Goal: Navigation & Orientation: Find specific page/section

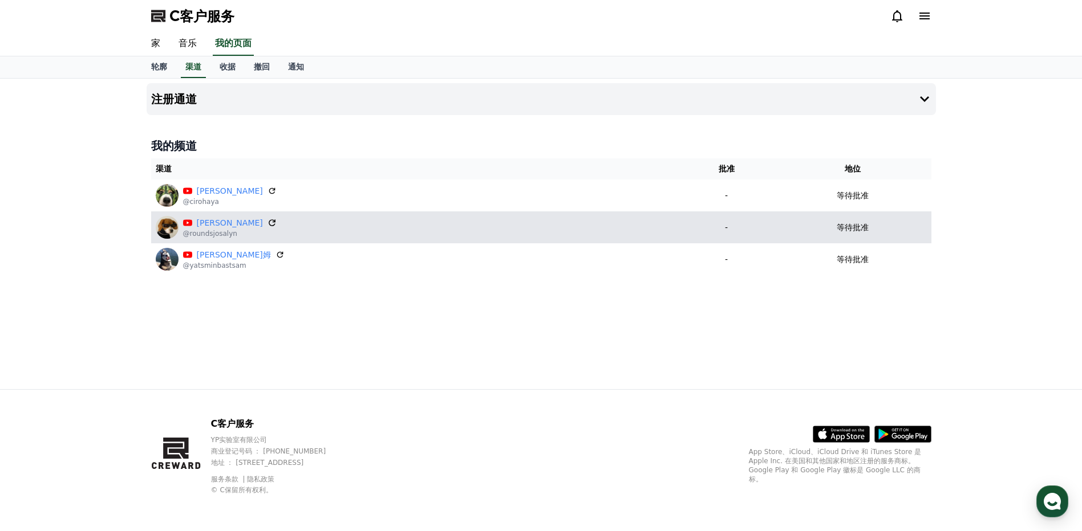
click at [267, 222] on icon at bounding box center [272, 223] width 10 height 10
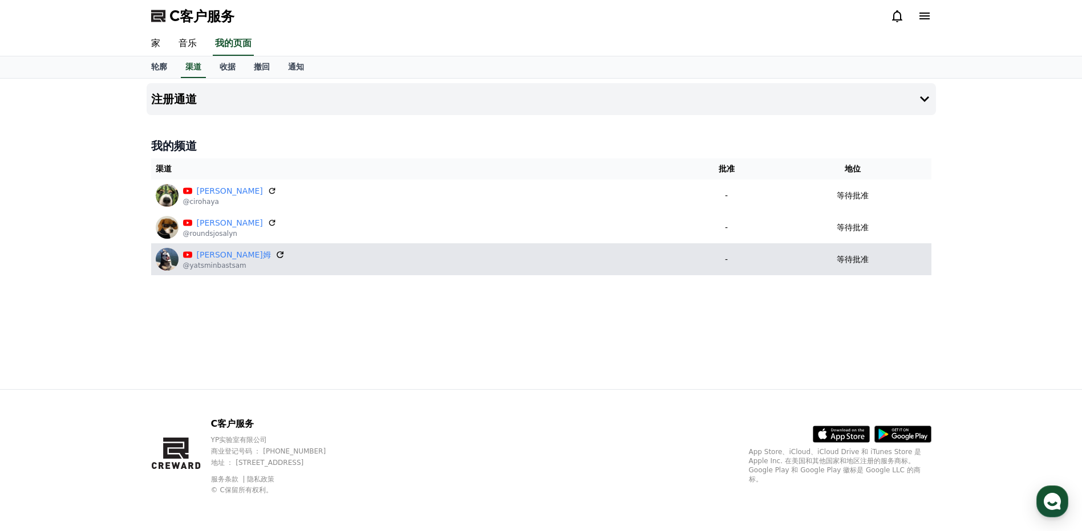
click at [275, 255] on icon at bounding box center [280, 255] width 10 height 10
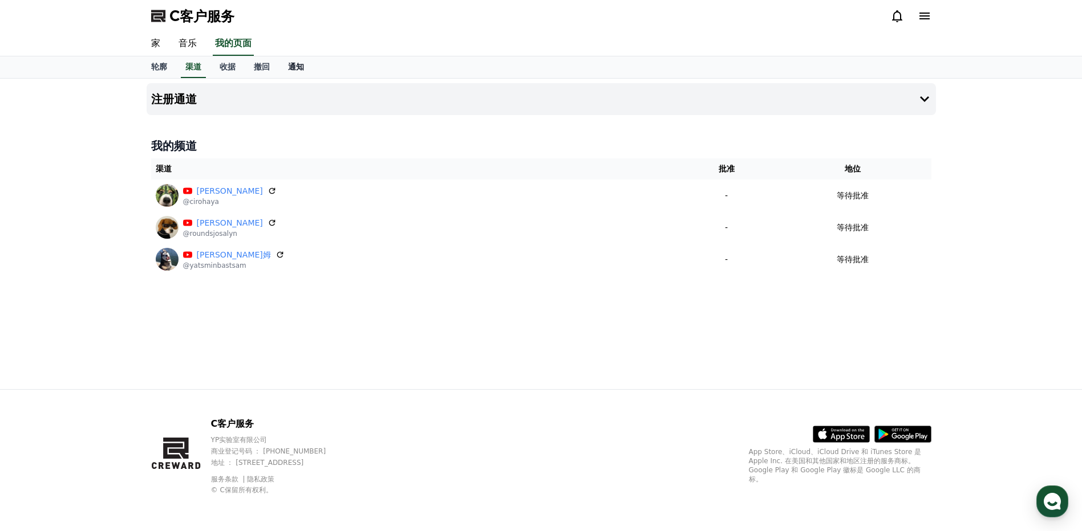
click at [296, 66] on font "通知" at bounding box center [296, 66] width 16 height 9
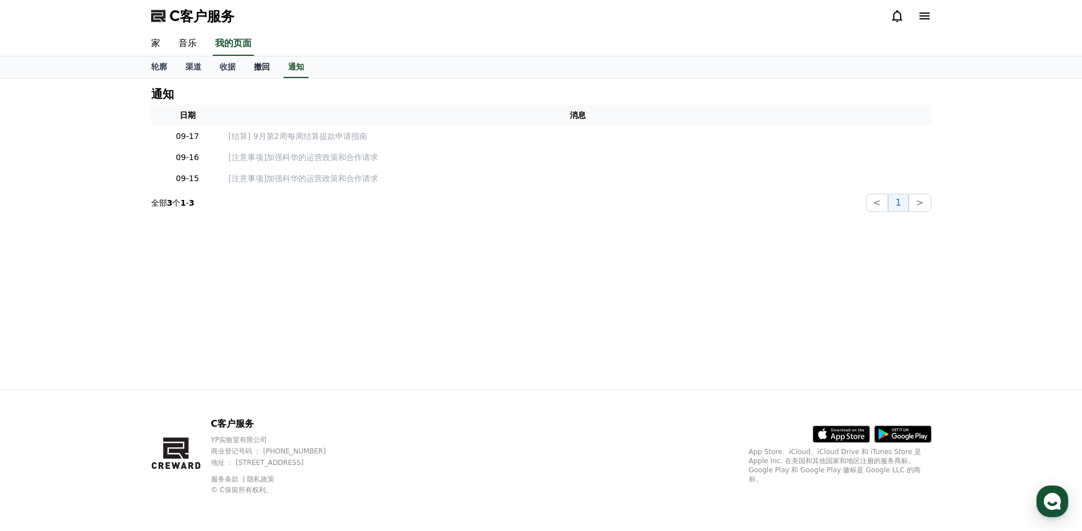
click at [264, 66] on font "撤回" at bounding box center [262, 66] width 16 height 9
click at [225, 67] on font "收据" at bounding box center [228, 66] width 16 height 9
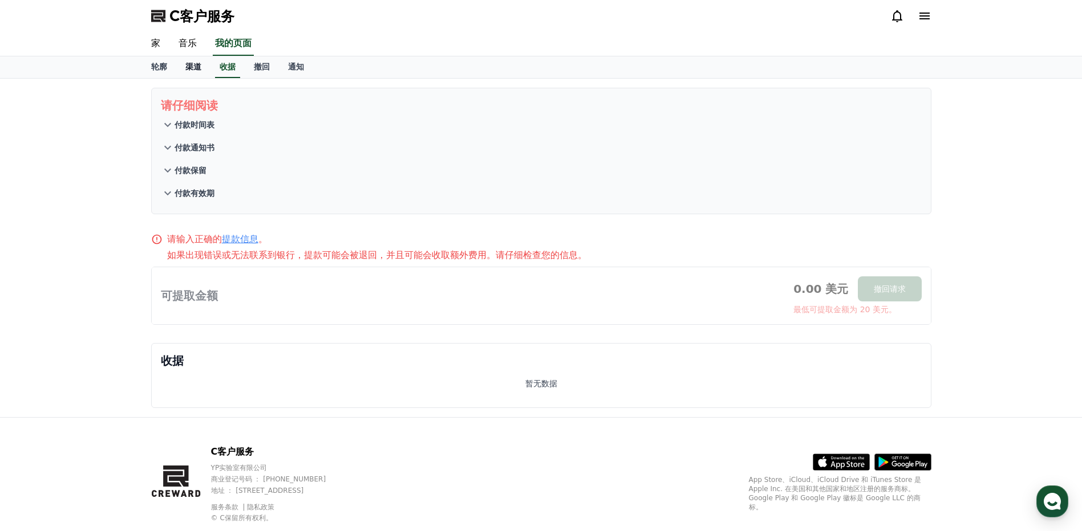
click at [197, 67] on font "渠道" at bounding box center [193, 66] width 16 height 9
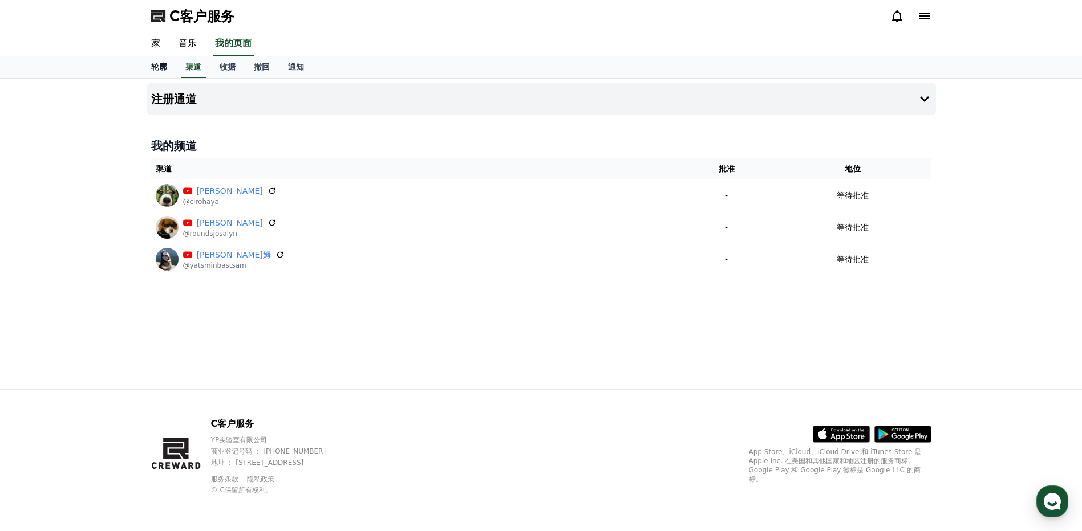
click at [162, 68] on font "轮廓" at bounding box center [159, 66] width 16 height 9
select select "**********"
